Goal: Transaction & Acquisition: Purchase product/service

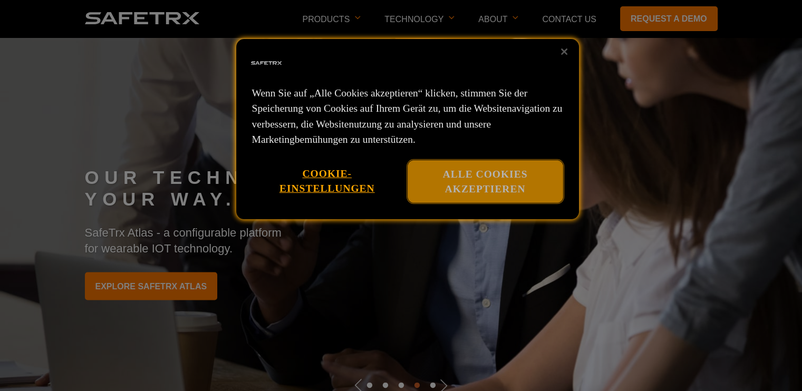
click at [455, 177] on button "Alle Cookies akzeptieren" at bounding box center [486, 181] width 156 height 43
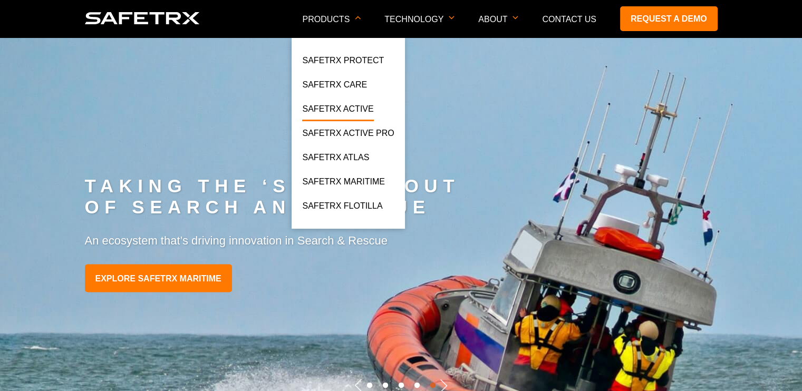
click at [370, 109] on link "SafeTrx Active" at bounding box center [337, 111] width 71 height 19
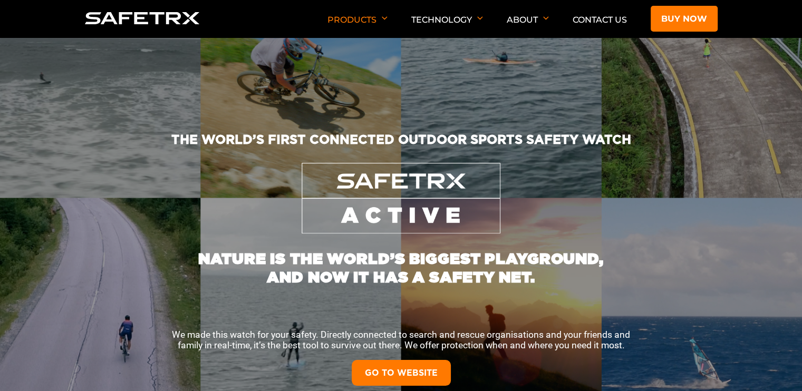
scroll to position [53, 0]
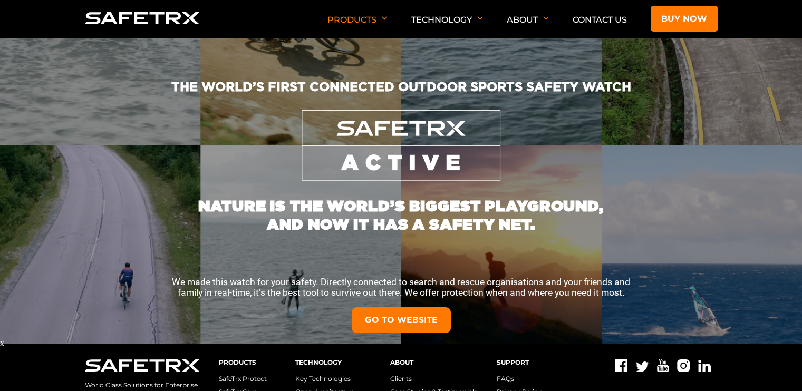
click at [407, 318] on link "GO TO WEBSITE" at bounding box center [401, 320] width 99 height 26
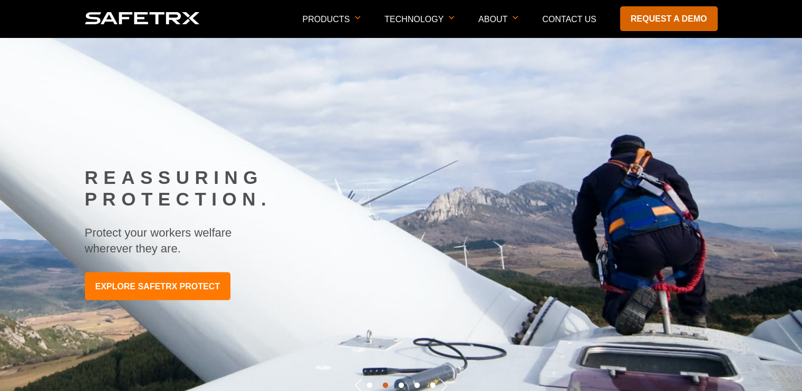
click at [673, 16] on link "Request a demo" at bounding box center [669, 18] width 98 height 25
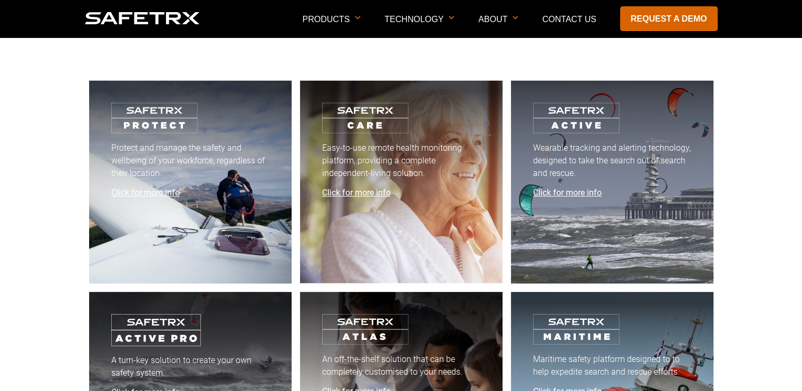
scroll to position [3995, 0]
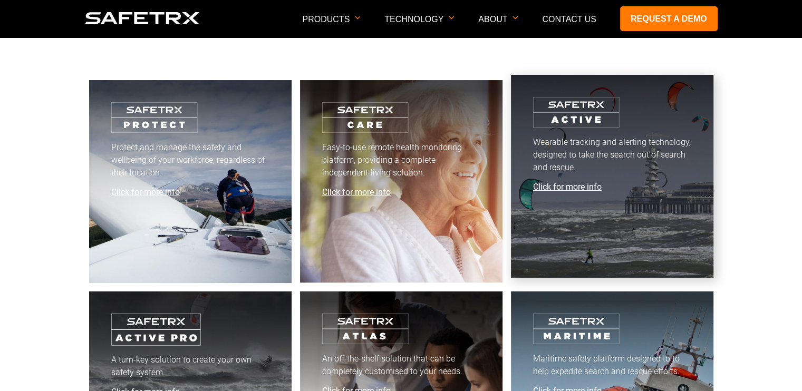
click at [574, 187] on span "Click for more info" at bounding box center [567, 187] width 69 height 10
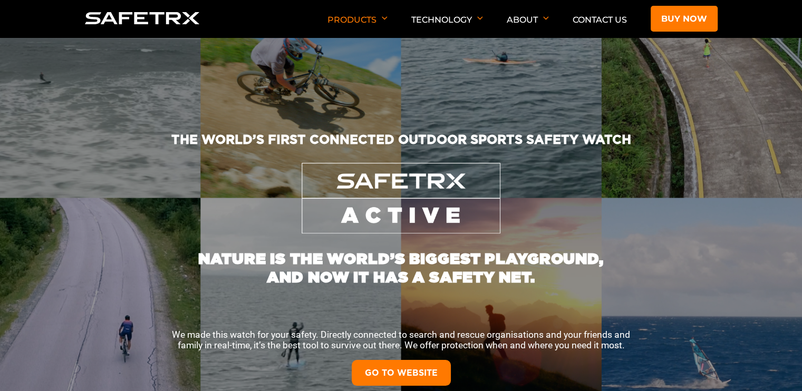
drag, startPoint x: 453, startPoint y: 170, endPoint x: 449, endPoint y: 176, distance: 6.9
drag, startPoint x: 449, startPoint y: 176, endPoint x: 402, endPoint y: 102, distance: 87.0
click at [402, 102] on div "THE WORLD’S FIRST CONNECTED OUTDOOR SPORTS SAFETY WATCH" at bounding box center [401, 83] width 802 height 160
click at [416, 194] on img at bounding box center [401, 198] width 199 height 71
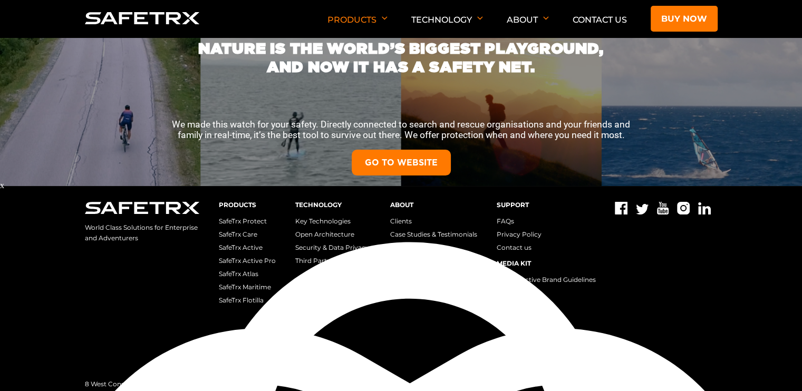
scroll to position [211, 0]
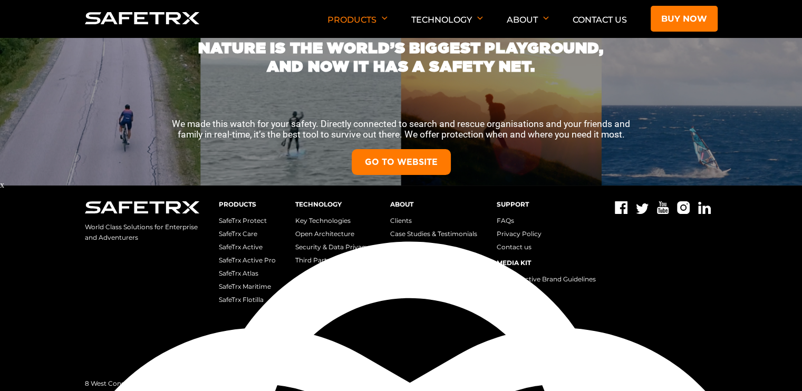
click at [391, 158] on link "GO TO WEBSITE" at bounding box center [401, 162] width 99 height 26
